Goal: Task Accomplishment & Management: Use online tool/utility

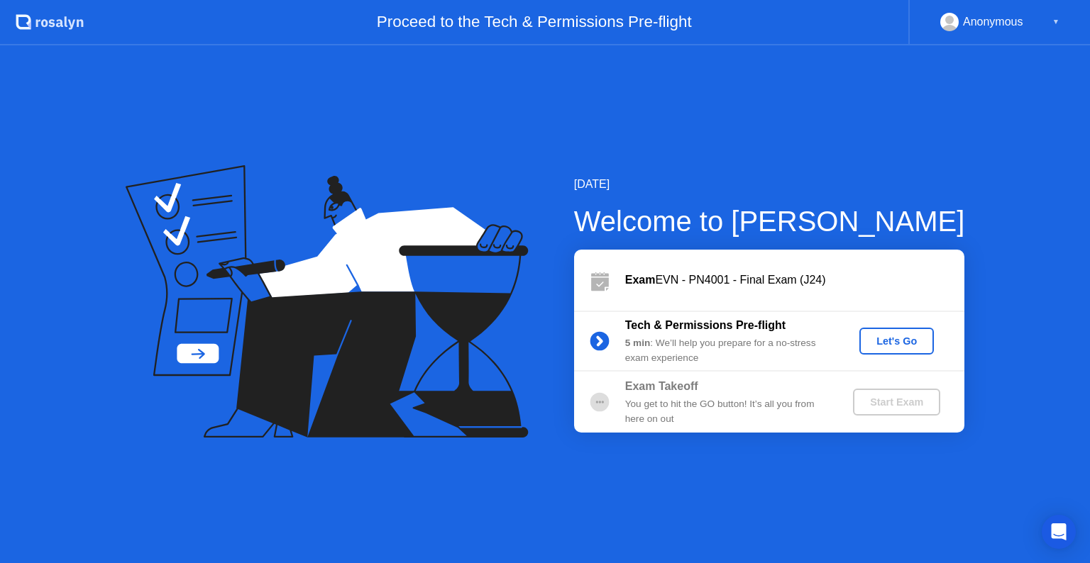
click at [883, 338] on div "Let's Go" at bounding box center [896, 341] width 63 height 11
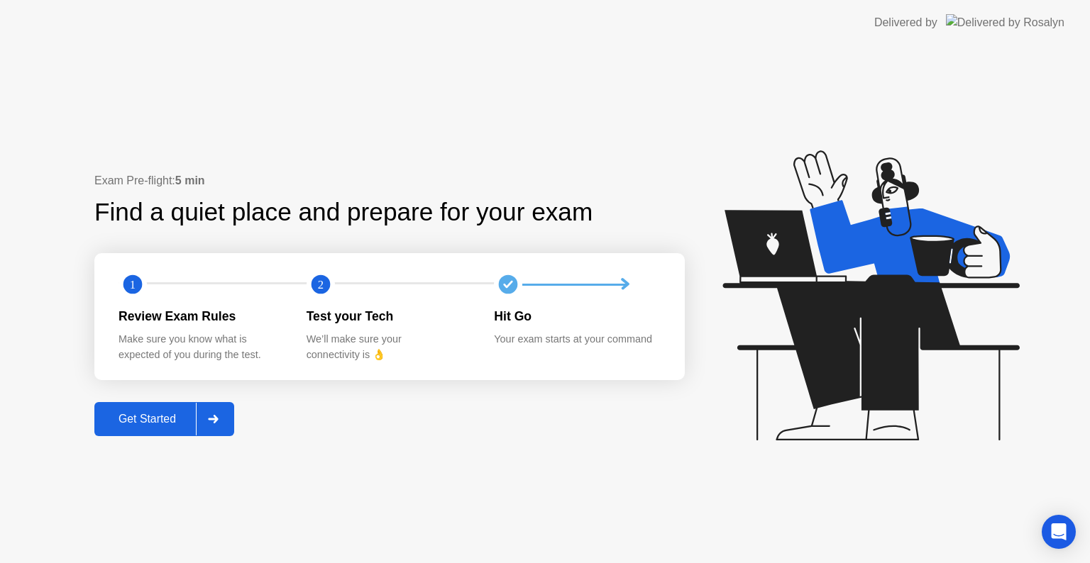
click at [214, 420] on icon at bounding box center [213, 419] width 11 height 9
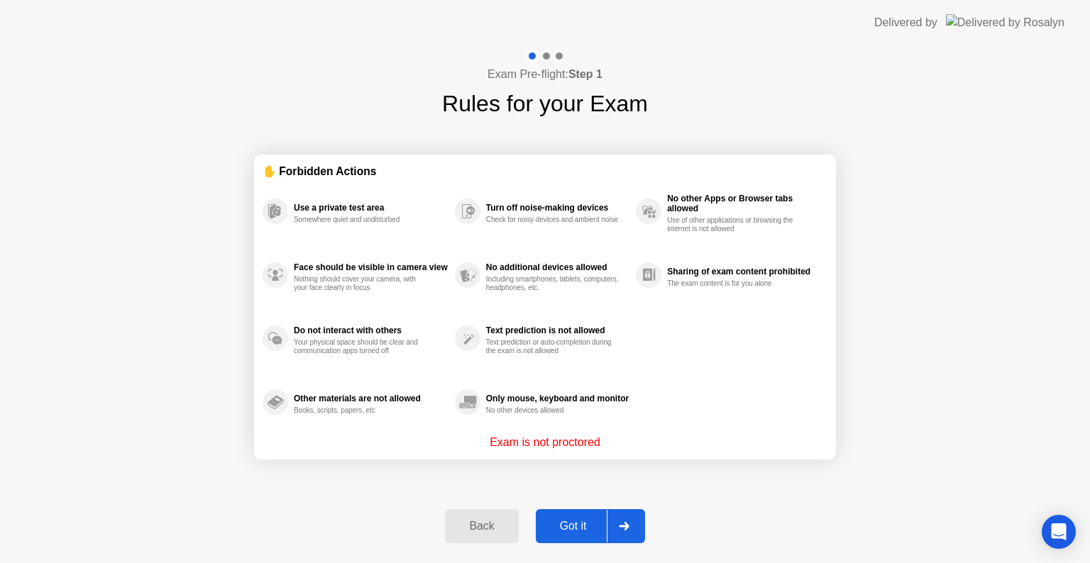
click at [607, 519] on div at bounding box center [624, 526] width 34 height 33
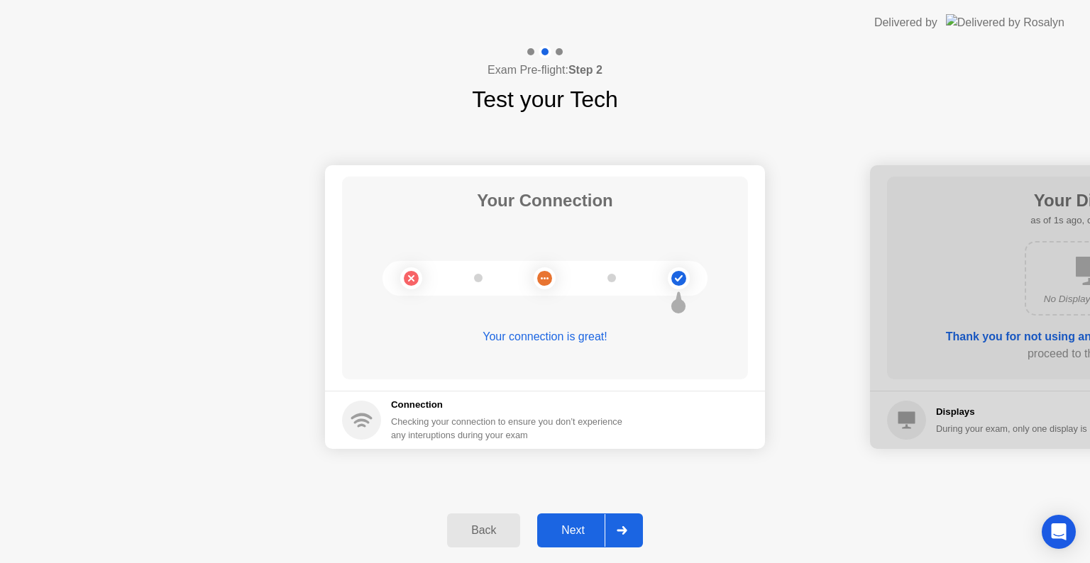
click at [621, 529] on icon at bounding box center [622, 531] width 10 height 9
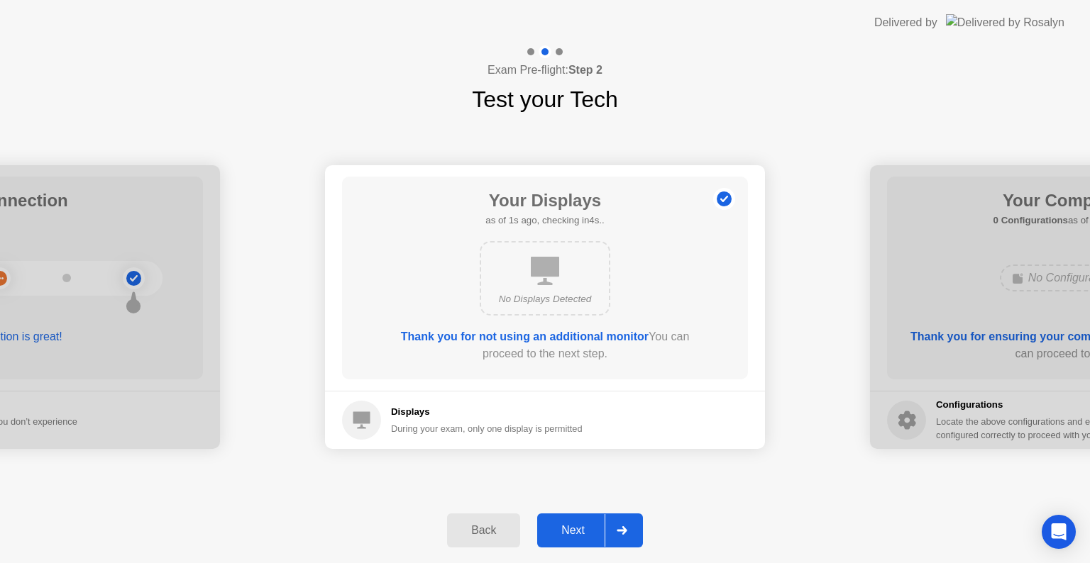
click at [621, 529] on icon at bounding box center [622, 531] width 10 height 9
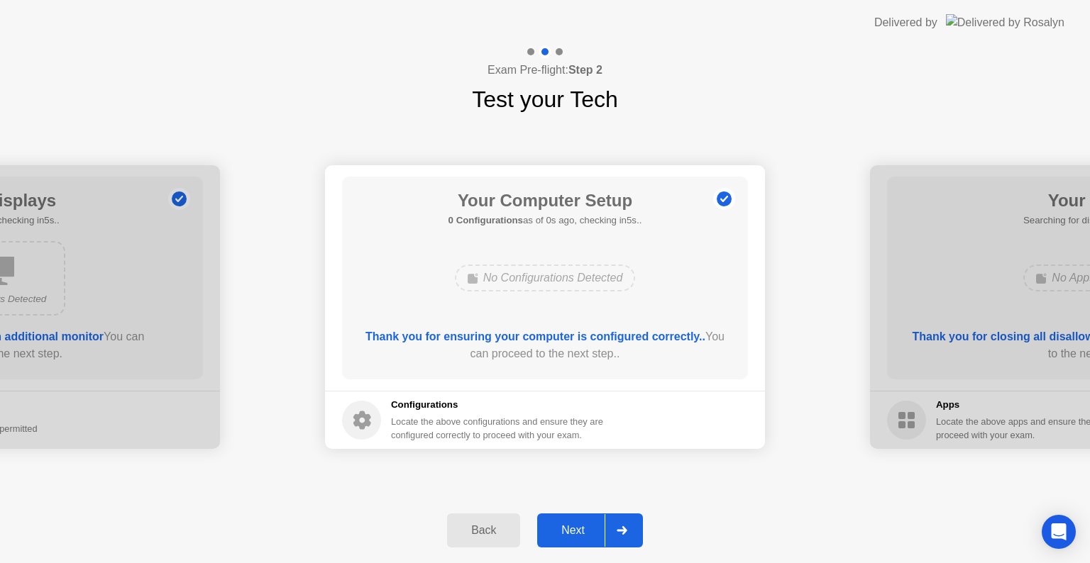
click at [621, 529] on icon at bounding box center [622, 531] width 10 height 9
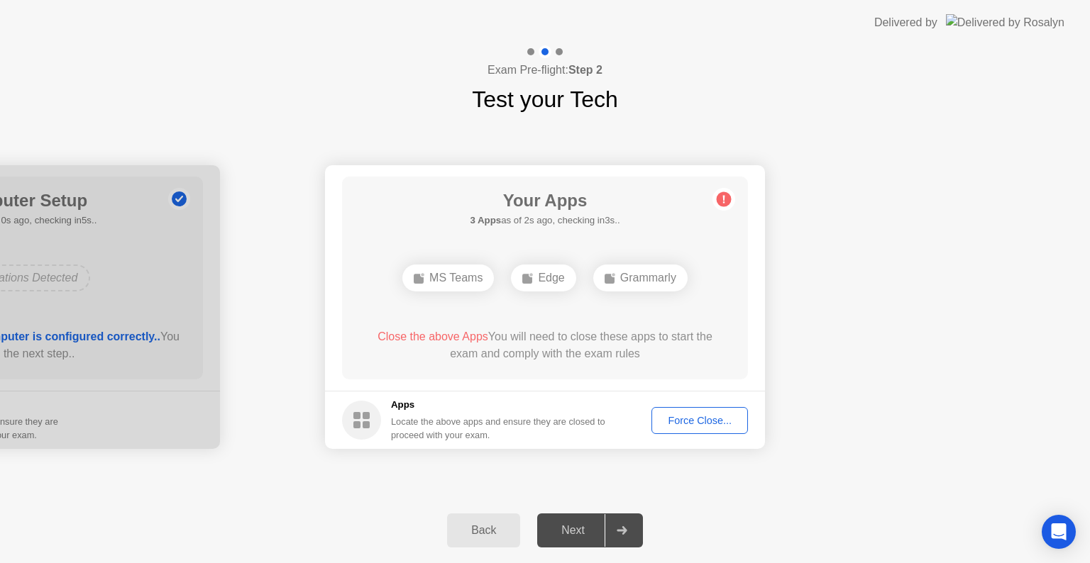
click at [705, 427] on div "Force Close..." at bounding box center [699, 420] width 87 height 11
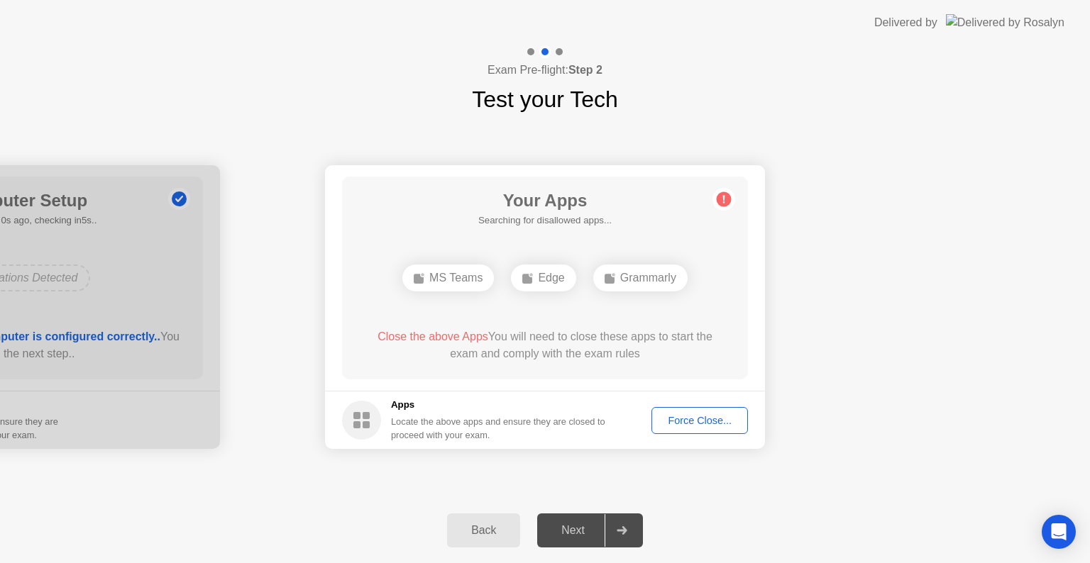
click at [616, 518] on div at bounding box center [622, 531] width 34 height 33
click at [722, 415] on div "Force Close..." at bounding box center [699, 420] width 87 height 11
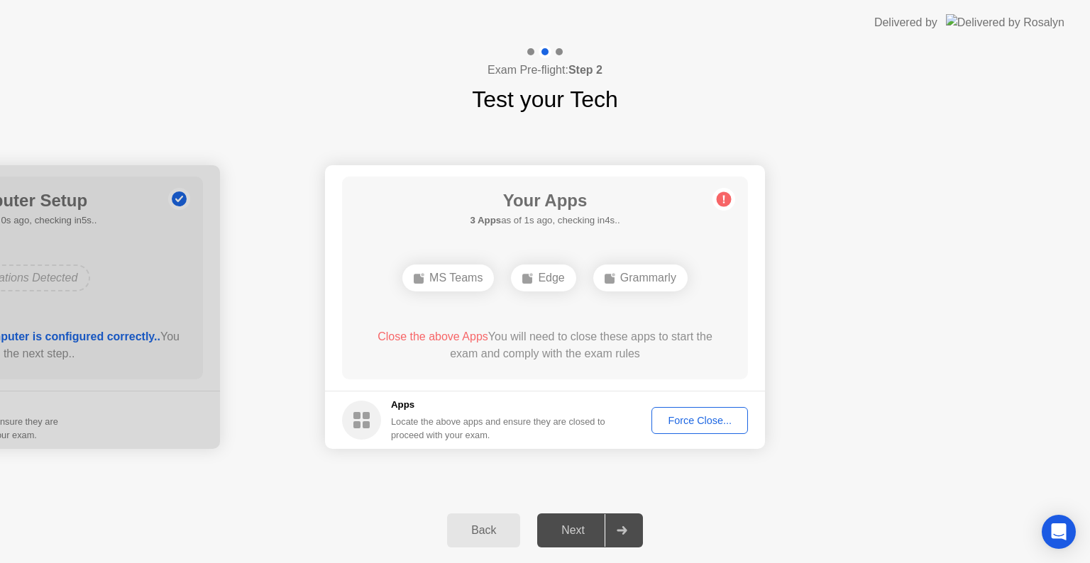
click at [620, 532] on icon at bounding box center [622, 531] width 11 height 9
click at [710, 427] on div "Force Close..." at bounding box center [699, 420] width 87 height 11
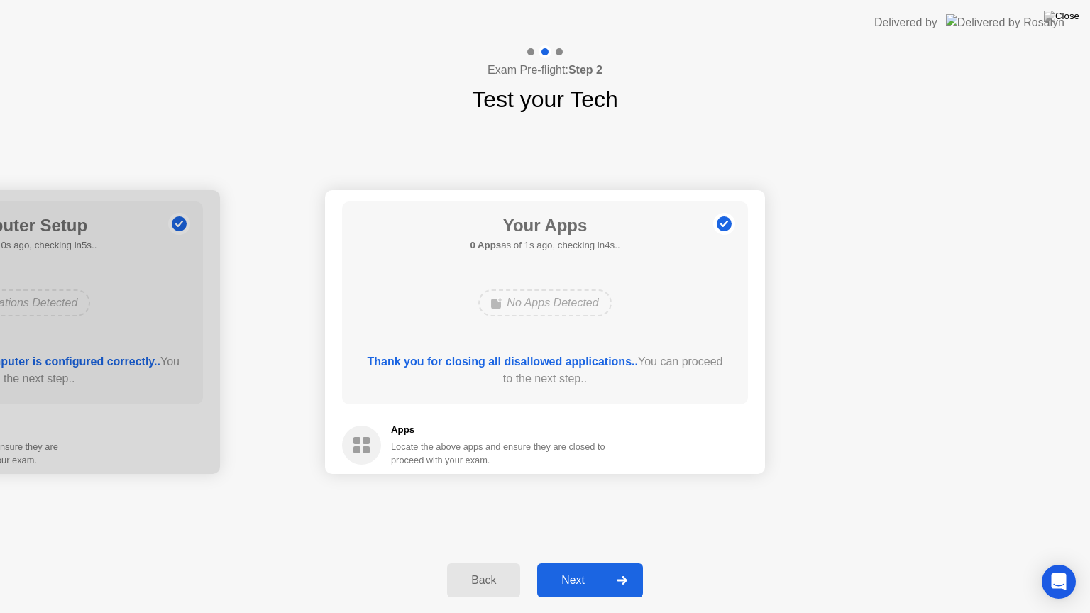
click at [580, 563] on div "Next" at bounding box center [572, 580] width 63 height 13
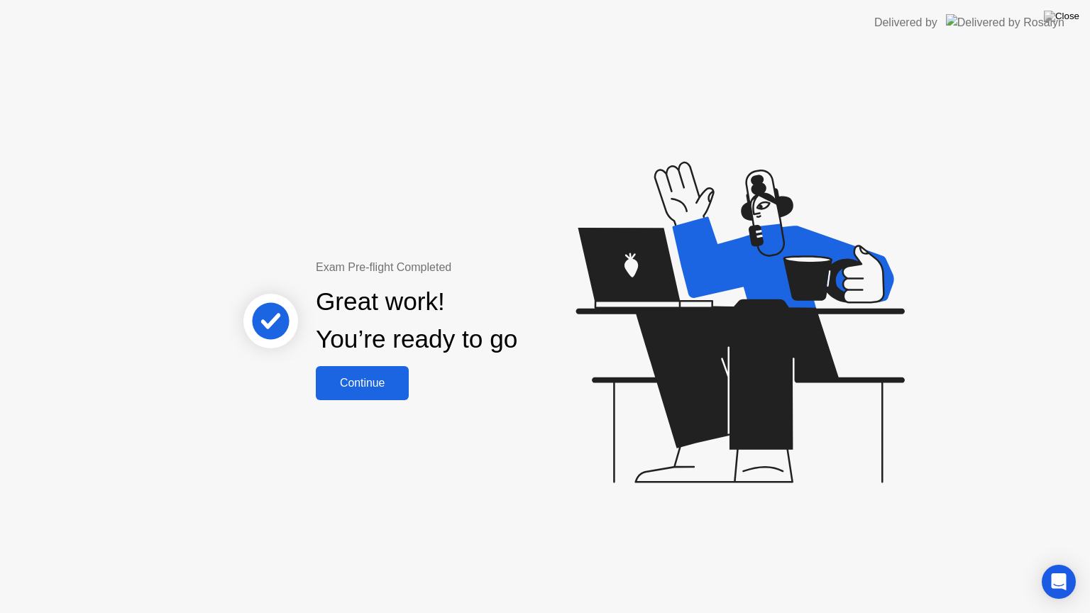
click at [355, 383] on div "Continue" at bounding box center [362, 383] width 84 height 13
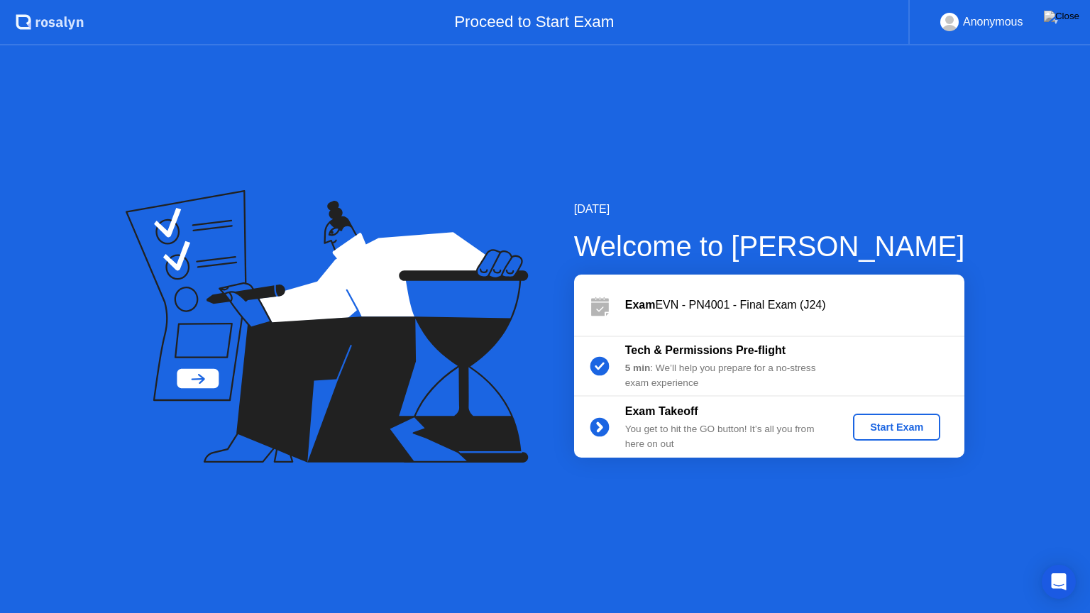
click at [884, 432] on div "Start Exam" at bounding box center [897, 427] width 76 height 11
